Goal: Task Accomplishment & Management: Manage account settings

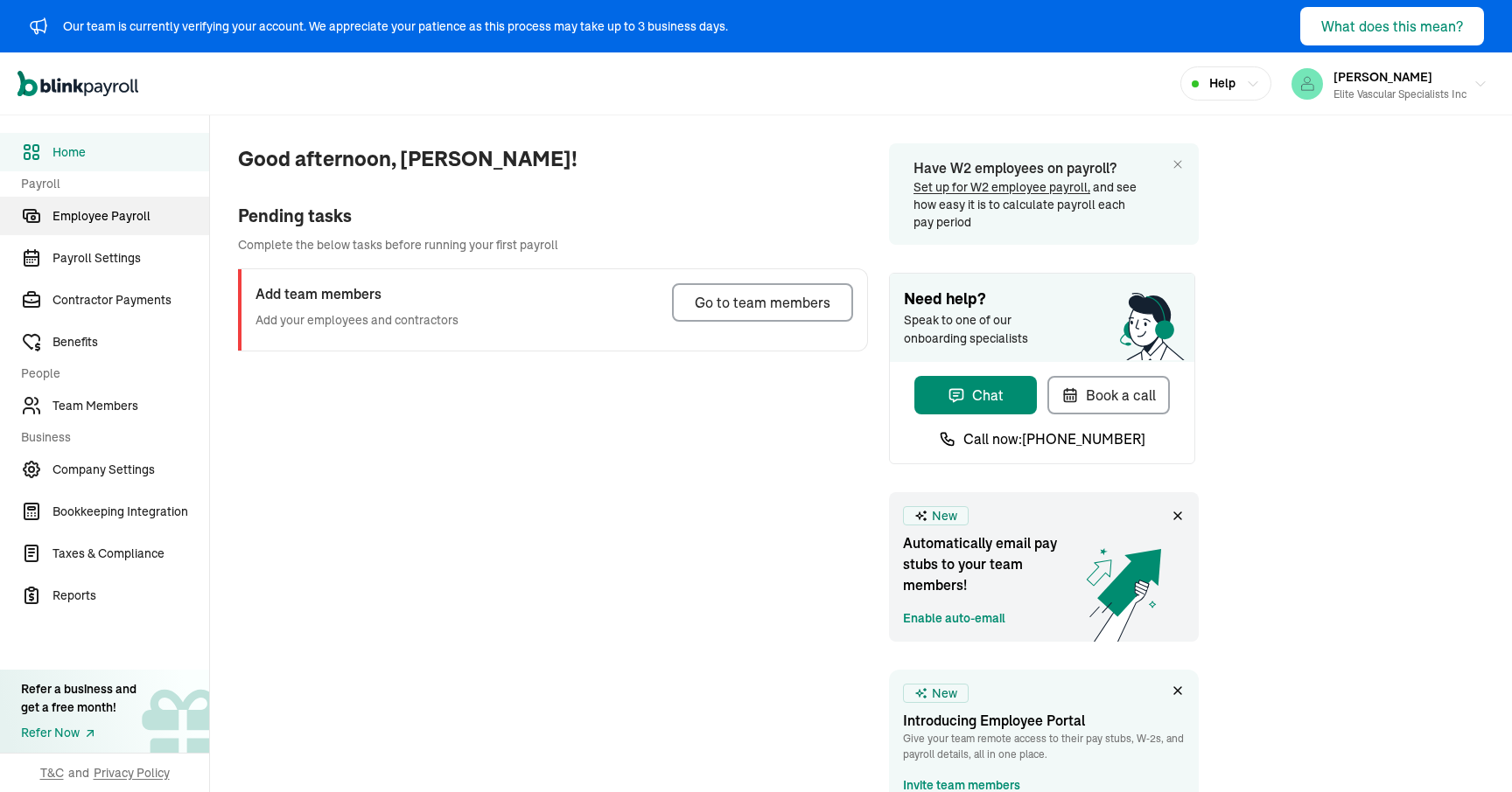
click at [142, 213] on span "Employee Payroll" at bounding box center [131, 216] width 157 height 18
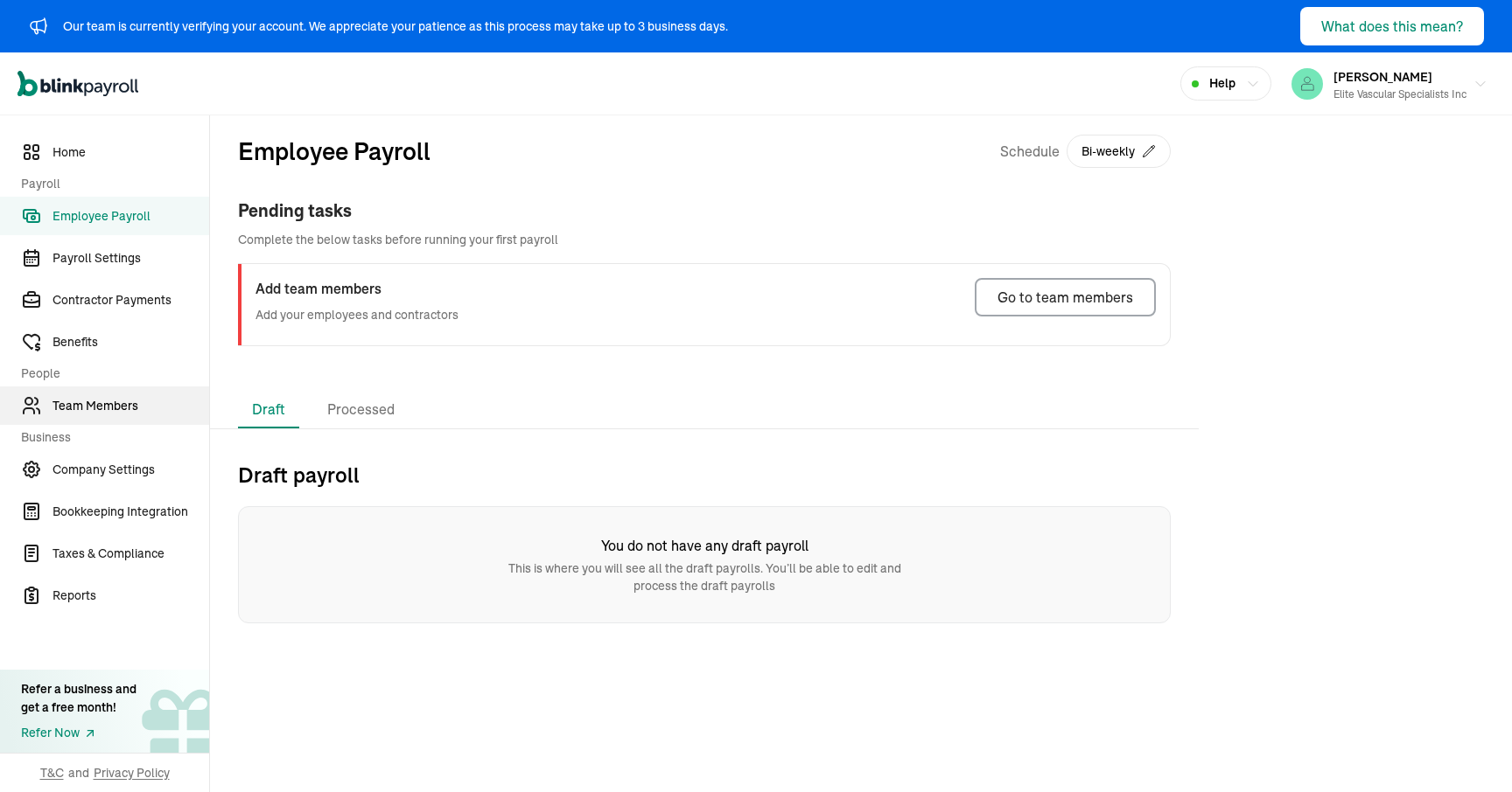
click at [110, 398] on span "Team Members" at bounding box center [131, 406] width 157 height 18
